Goal: Task Accomplishment & Management: Complete application form

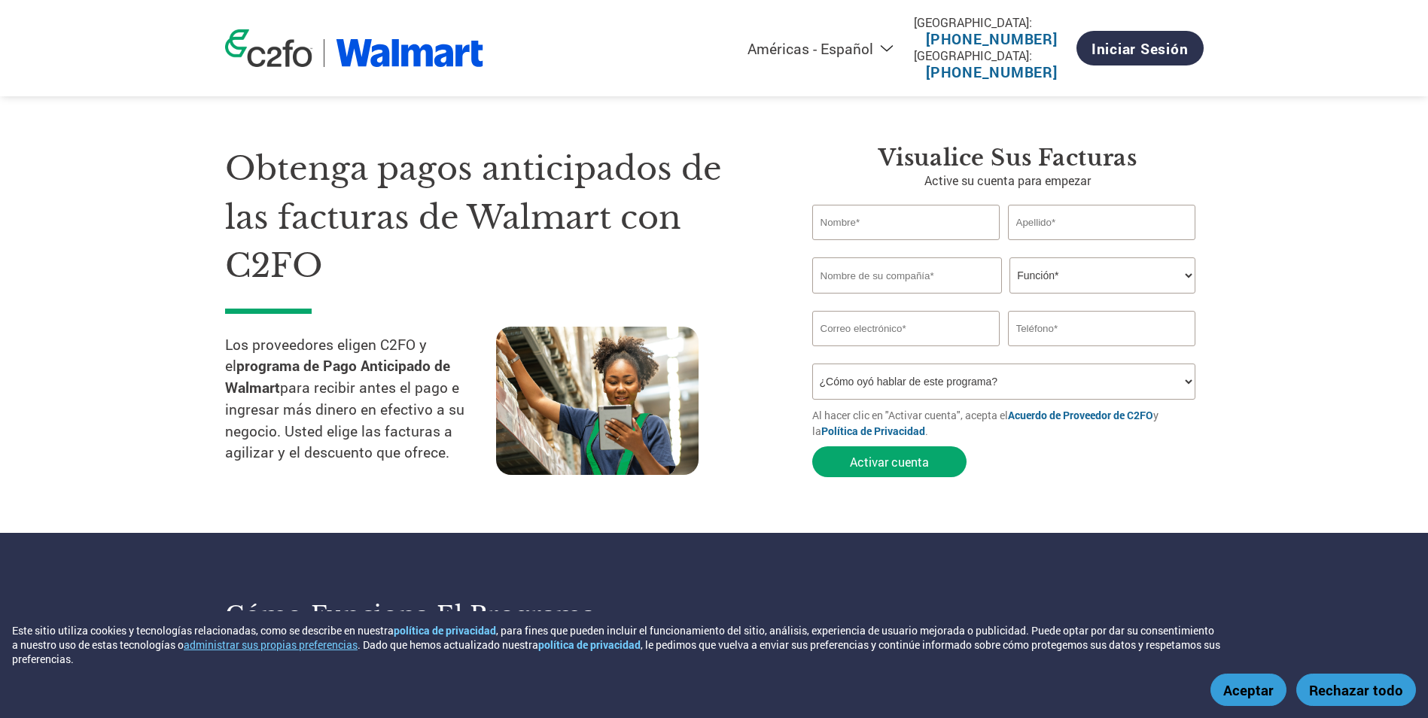
select select "es-MX"
click at [877, 227] on input "text" at bounding box center [906, 222] width 188 height 35
type input "servicios"
type input "eirl"
type input "76.345.954-3"
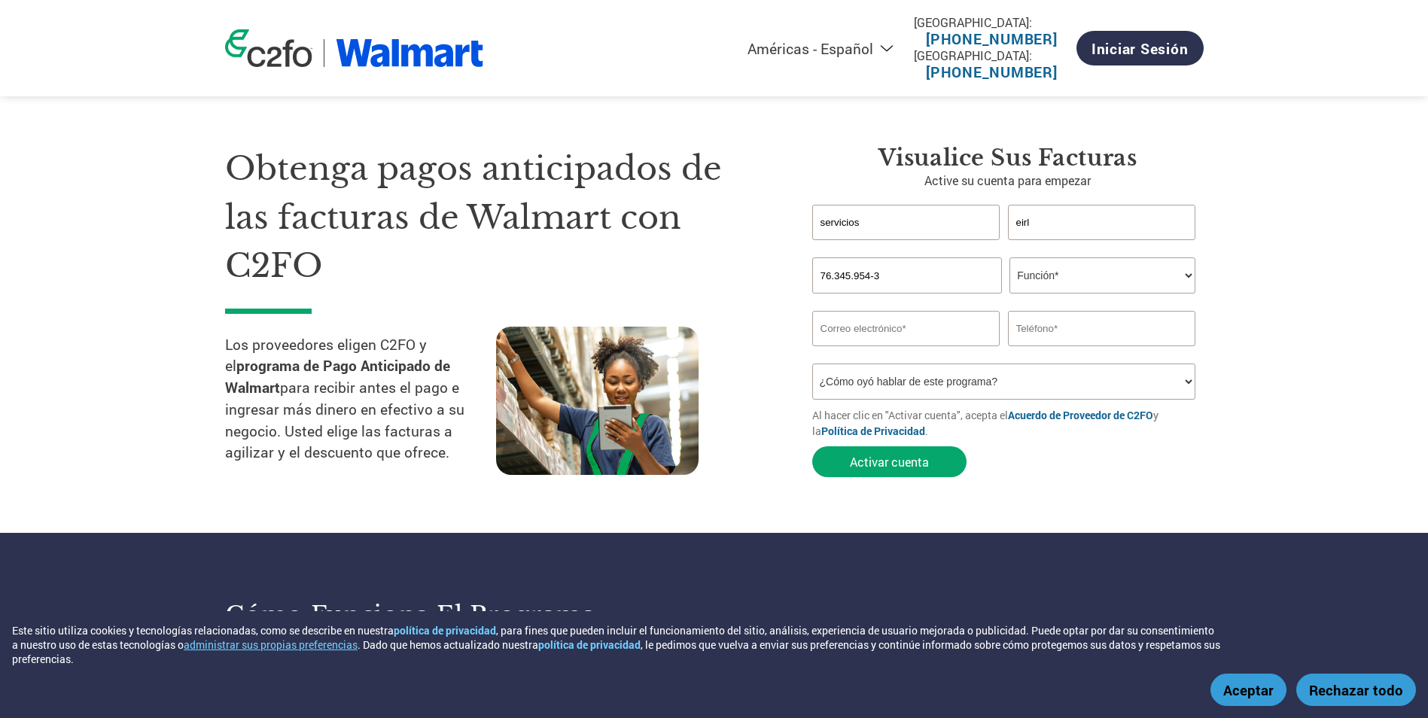
type input "jsaez@evmservicios.cl"
type input "981205465"
click at [1082, 283] on select "Función* Director financiero Interventor Gestor de créditos Director de finanza…" at bounding box center [1102, 275] width 186 height 36
select select "FINANCE_DIRECTOR"
click at [1009, 257] on select "Función* Director financiero Interventor Gestor de créditos Director de finanza…" at bounding box center [1102, 275] width 186 height 36
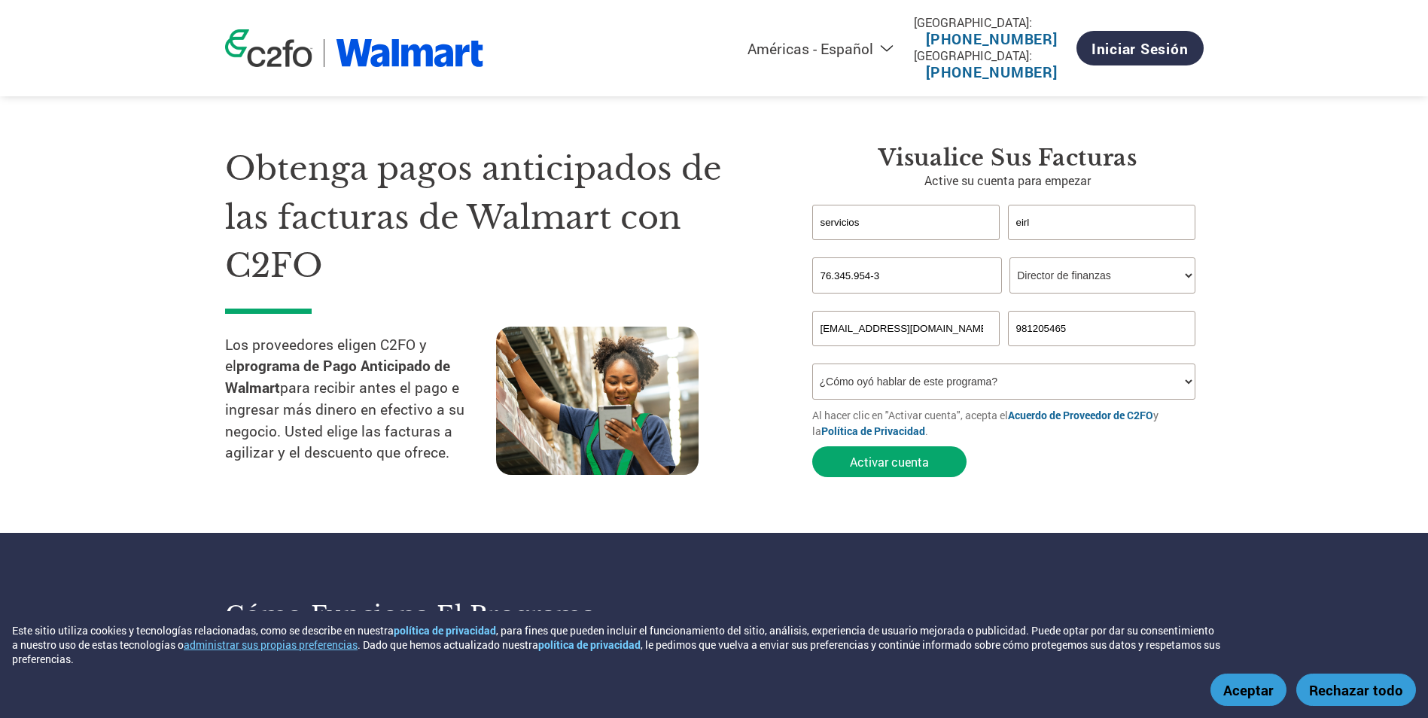
click at [1003, 389] on select "¿Cómo oyó hablar de este programa? Recibió una carta Correo electrónico Redes s…" at bounding box center [1004, 382] width 384 height 36
select select "Email"
click at [812, 364] on select "¿Cómo oyó hablar de este programa? Recibió una carta Correo electrónico Redes s…" at bounding box center [1004, 382] width 384 height 36
click at [897, 464] on button "Activar cuenta" at bounding box center [889, 461] width 154 height 31
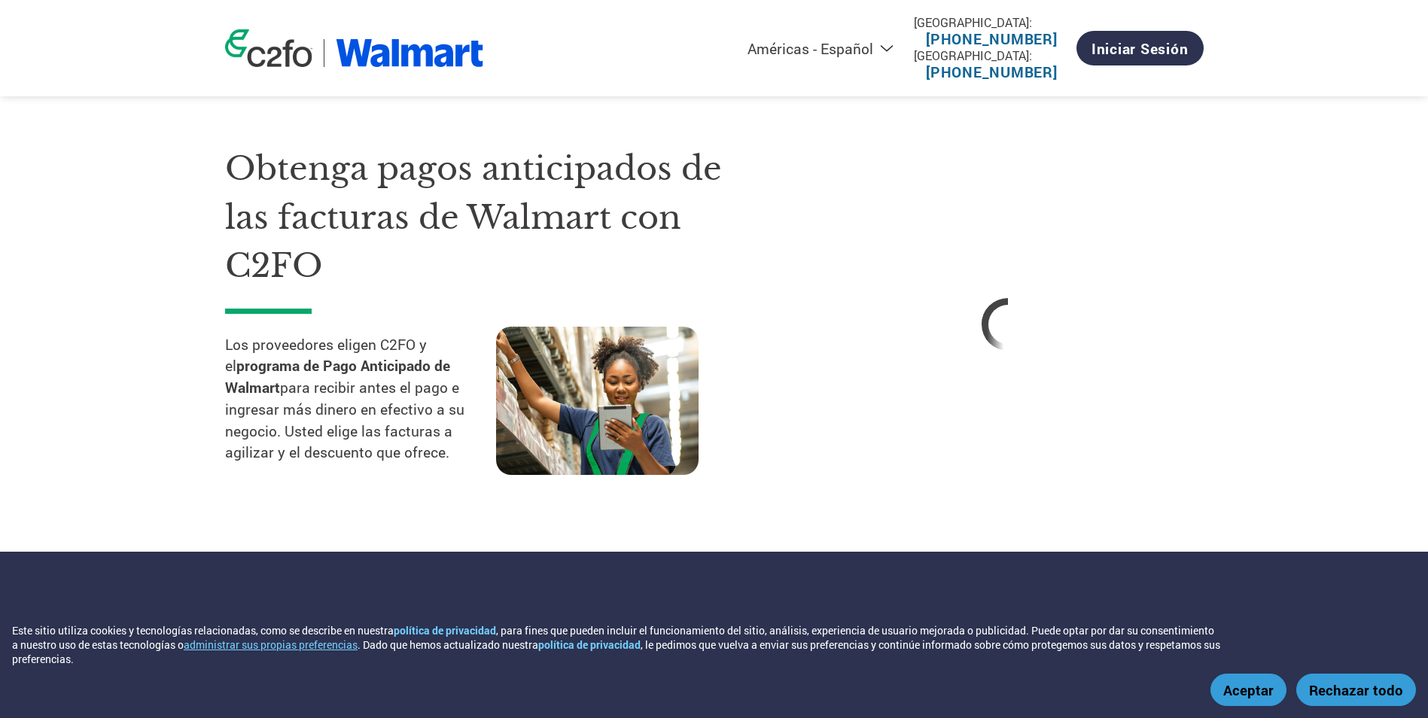
select select "es-MX"
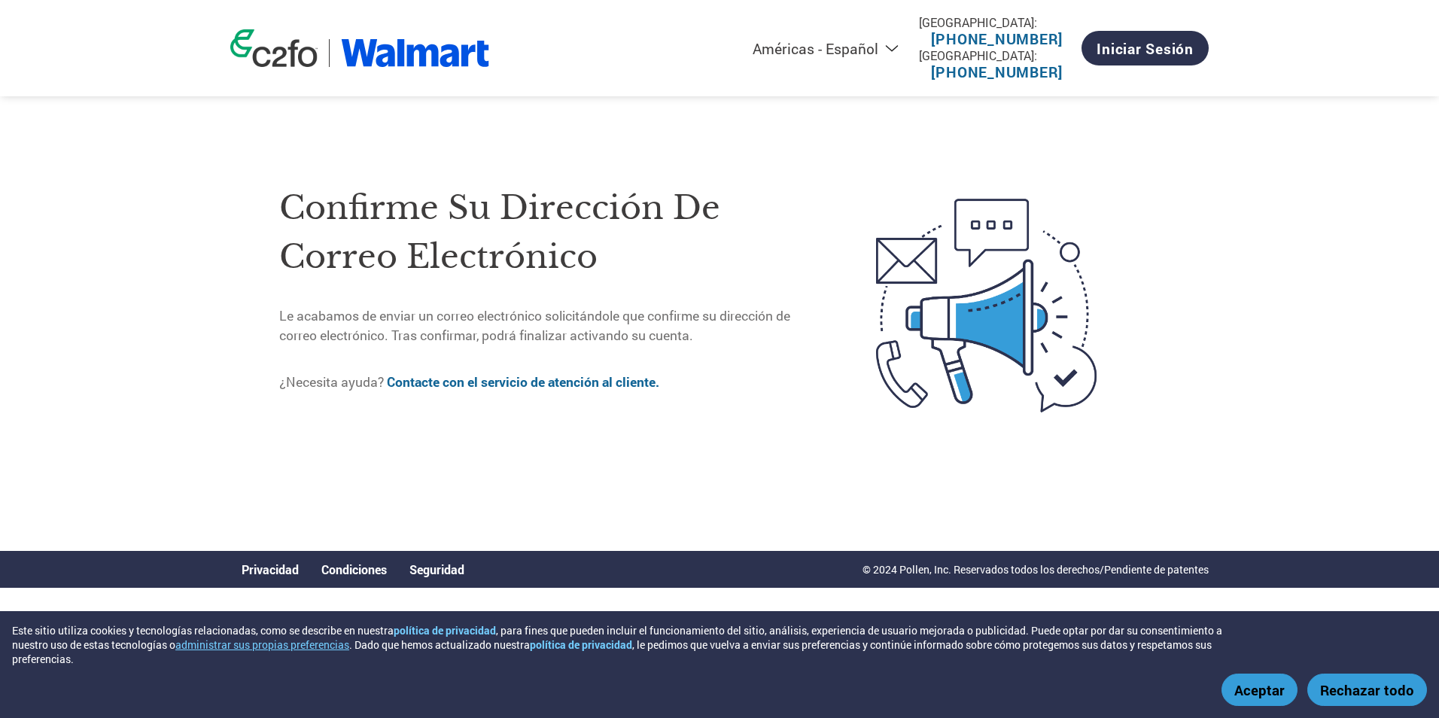
click at [1262, 686] on button "Aceptar" at bounding box center [1260, 690] width 76 height 32
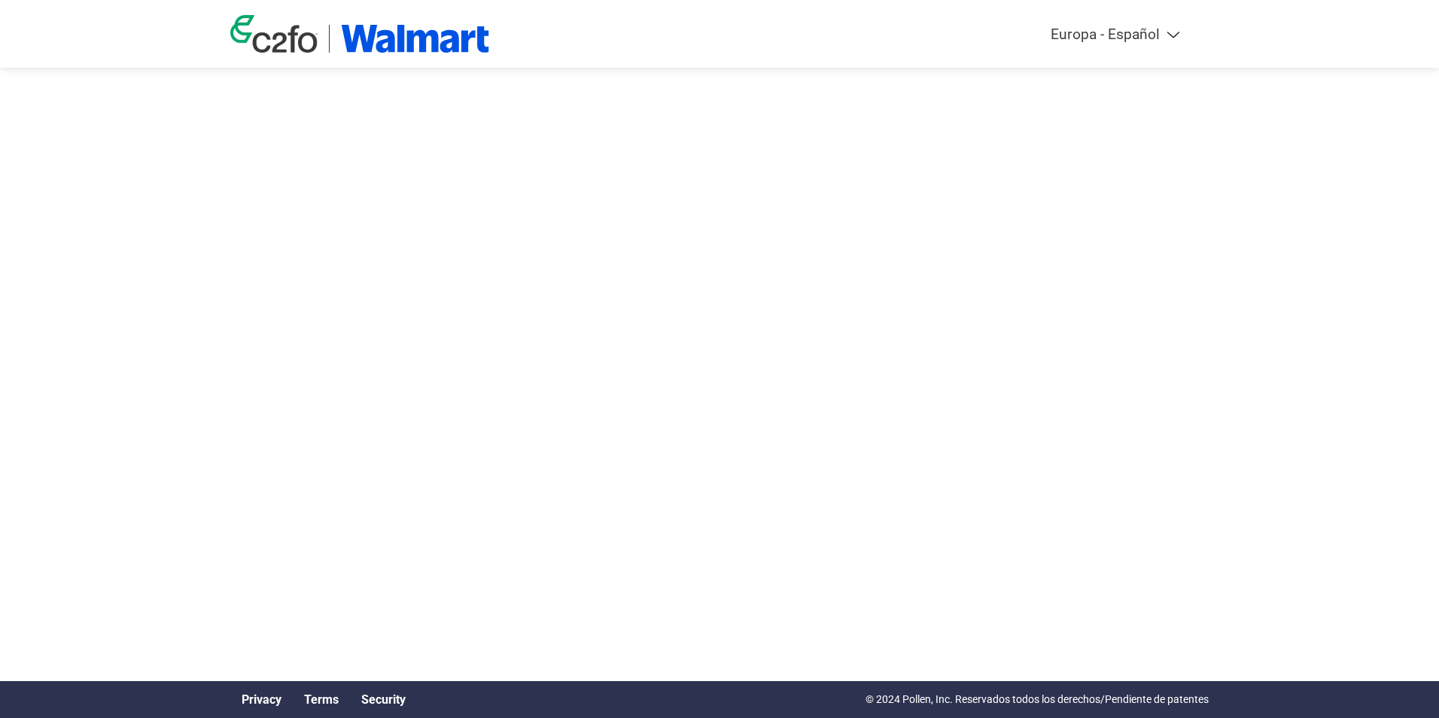
select select "es-ES"
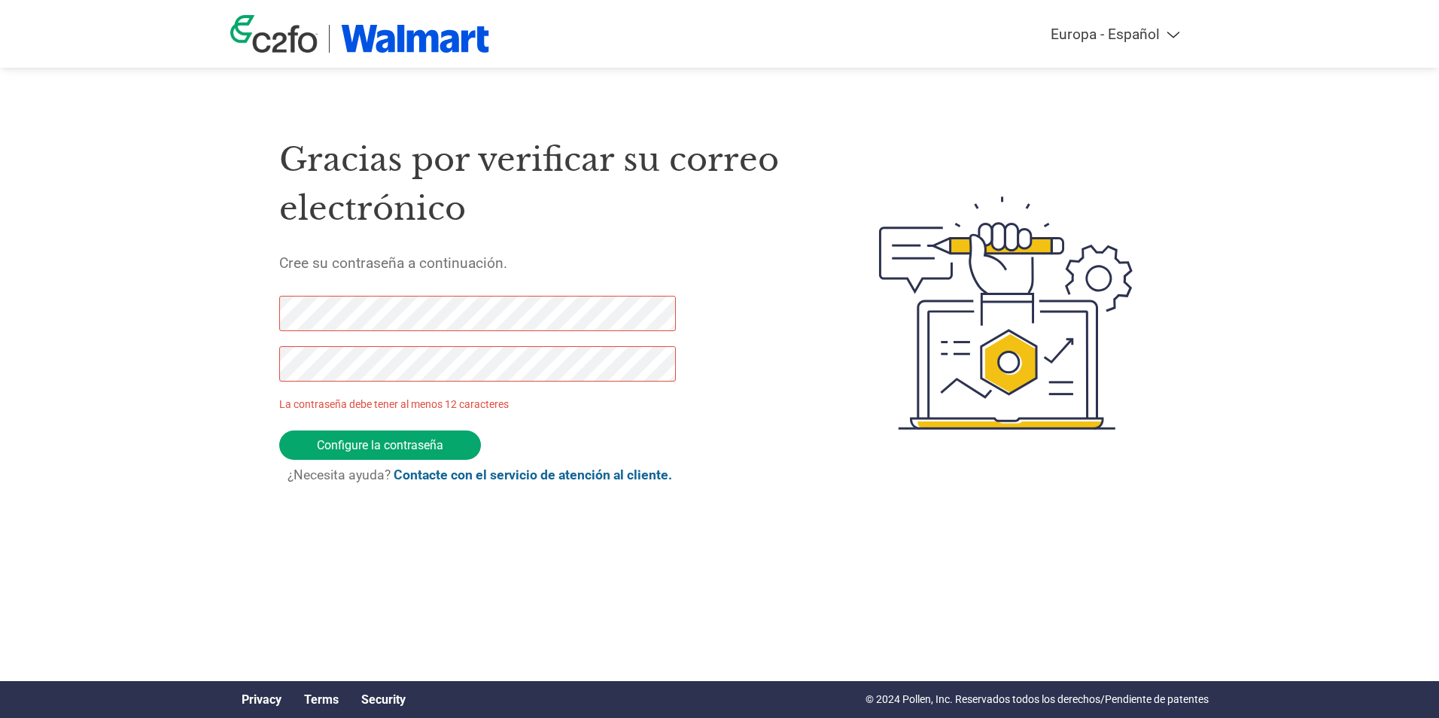
drag, startPoint x: 370, startPoint y: 449, endPoint x: 101, endPoint y: 341, distance: 289.7
click at [101, 341] on div "Americas - English Américas - Español [GEOGRAPHIC_DATA] - Português Amériques -…" at bounding box center [719, 253] width 1439 height 506
click at [379, 449] on input "Configure la contraseña" at bounding box center [380, 445] width 202 height 29
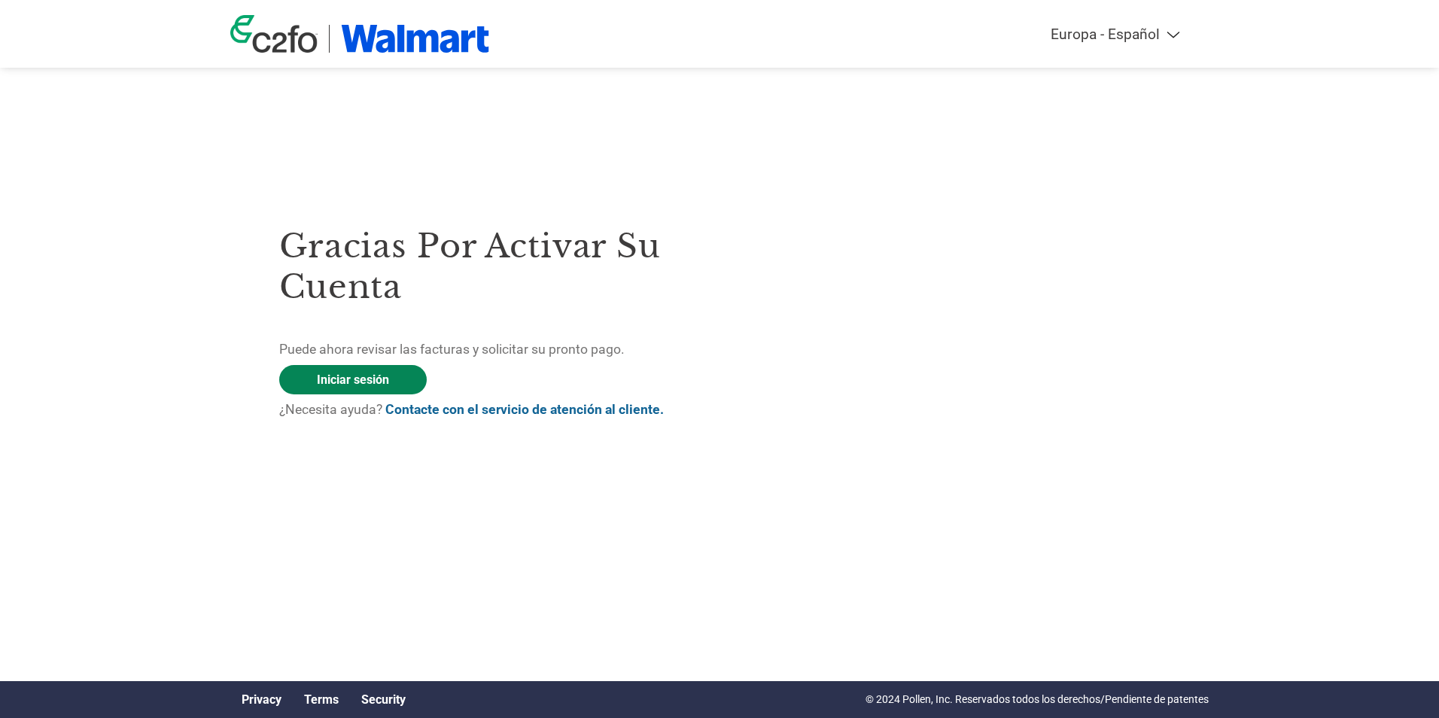
click at [352, 380] on link "Iniciar sesión" at bounding box center [353, 379] width 148 height 29
